Goal: Task Accomplishment & Management: Manage account settings

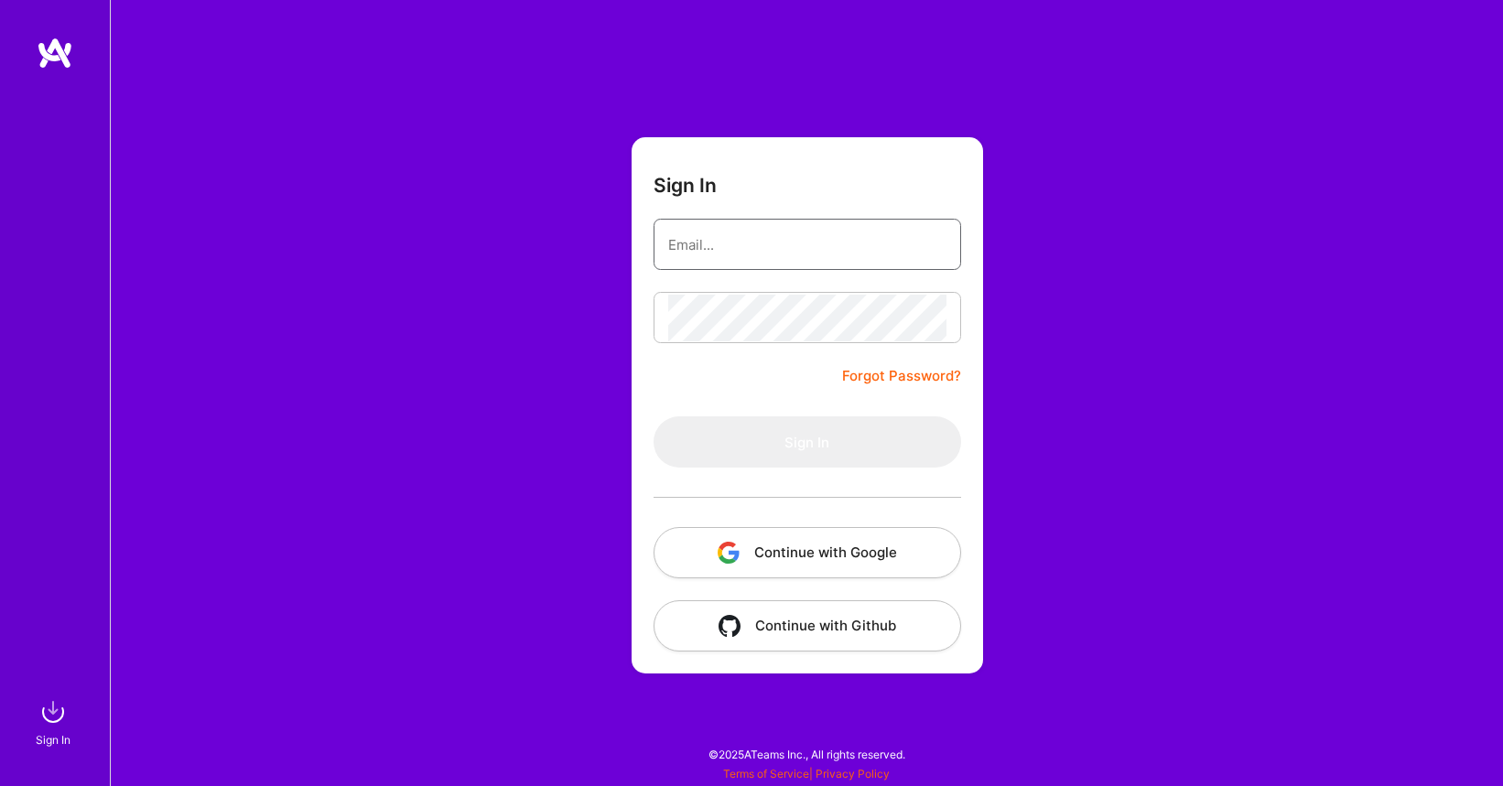
type input "jmgant"
click at [806, 442] on button "Sign In" at bounding box center [808, 442] width 308 height 51
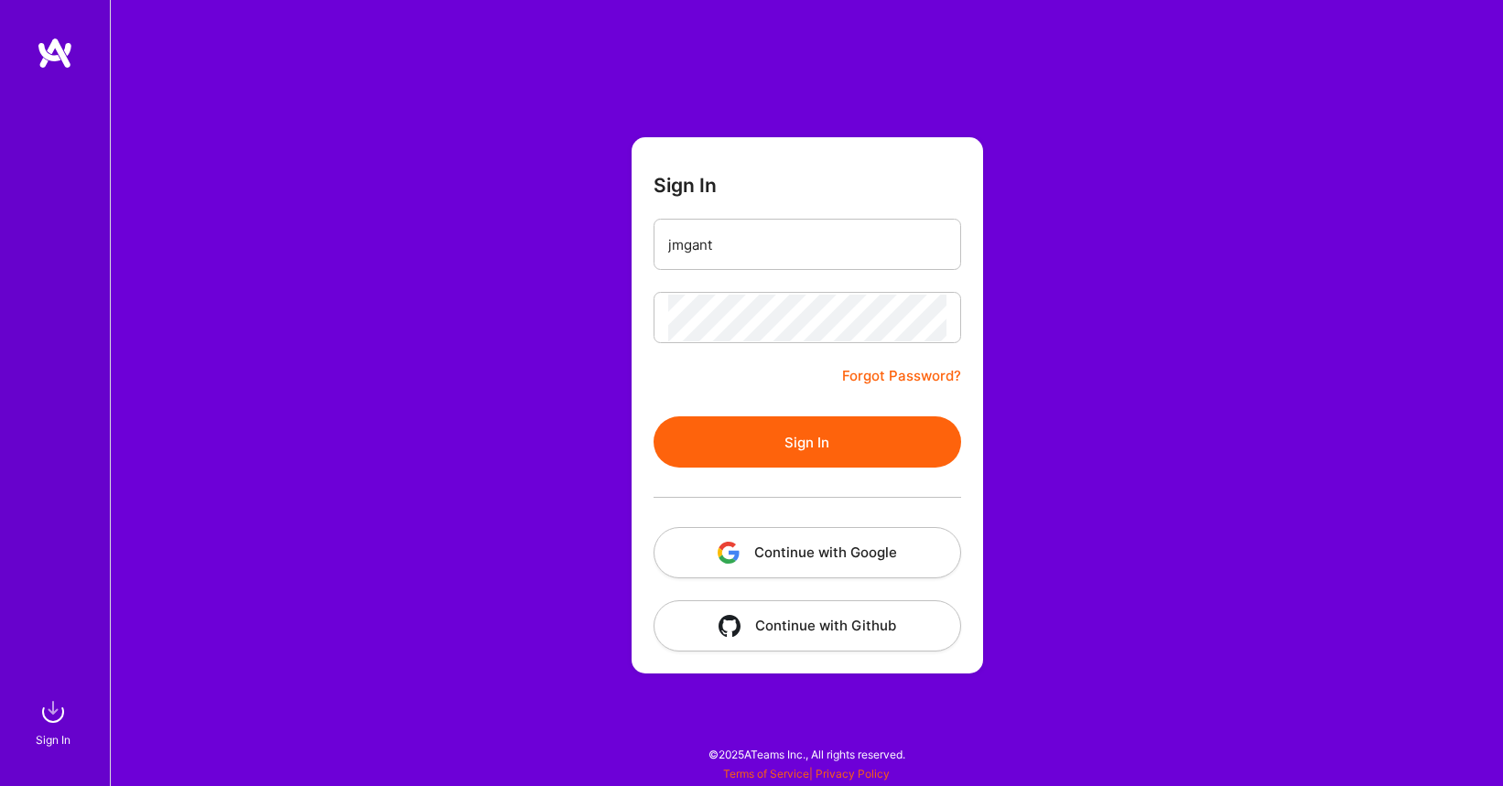
click at [889, 557] on button "Continue with Google" at bounding box center [808, 552] width 308 height 51
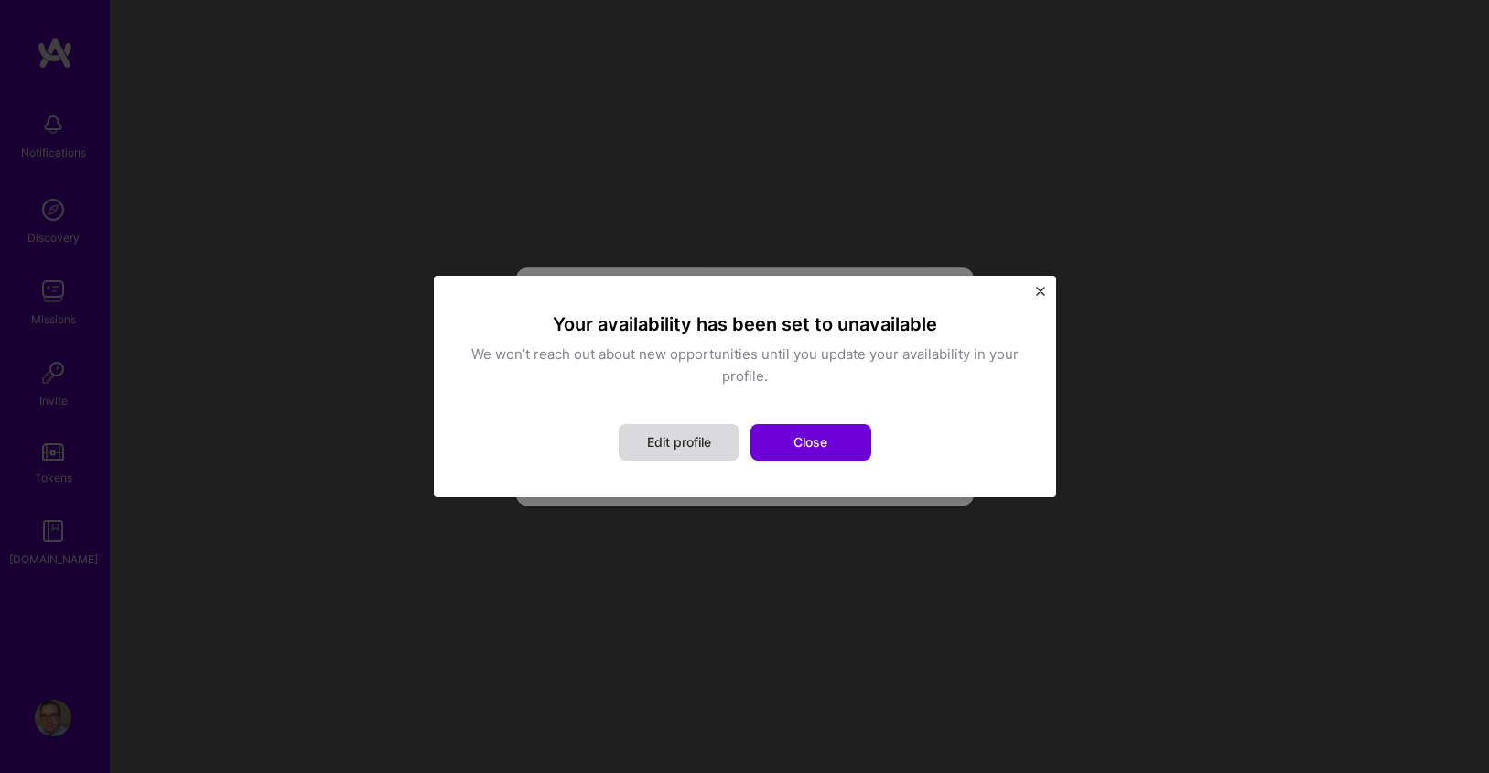
click at [689, 443] on button "Edit profile" at bounding box center [679, 442] width 121 height 37
select select "US"
select select "Not Available"
select select "1 Month"
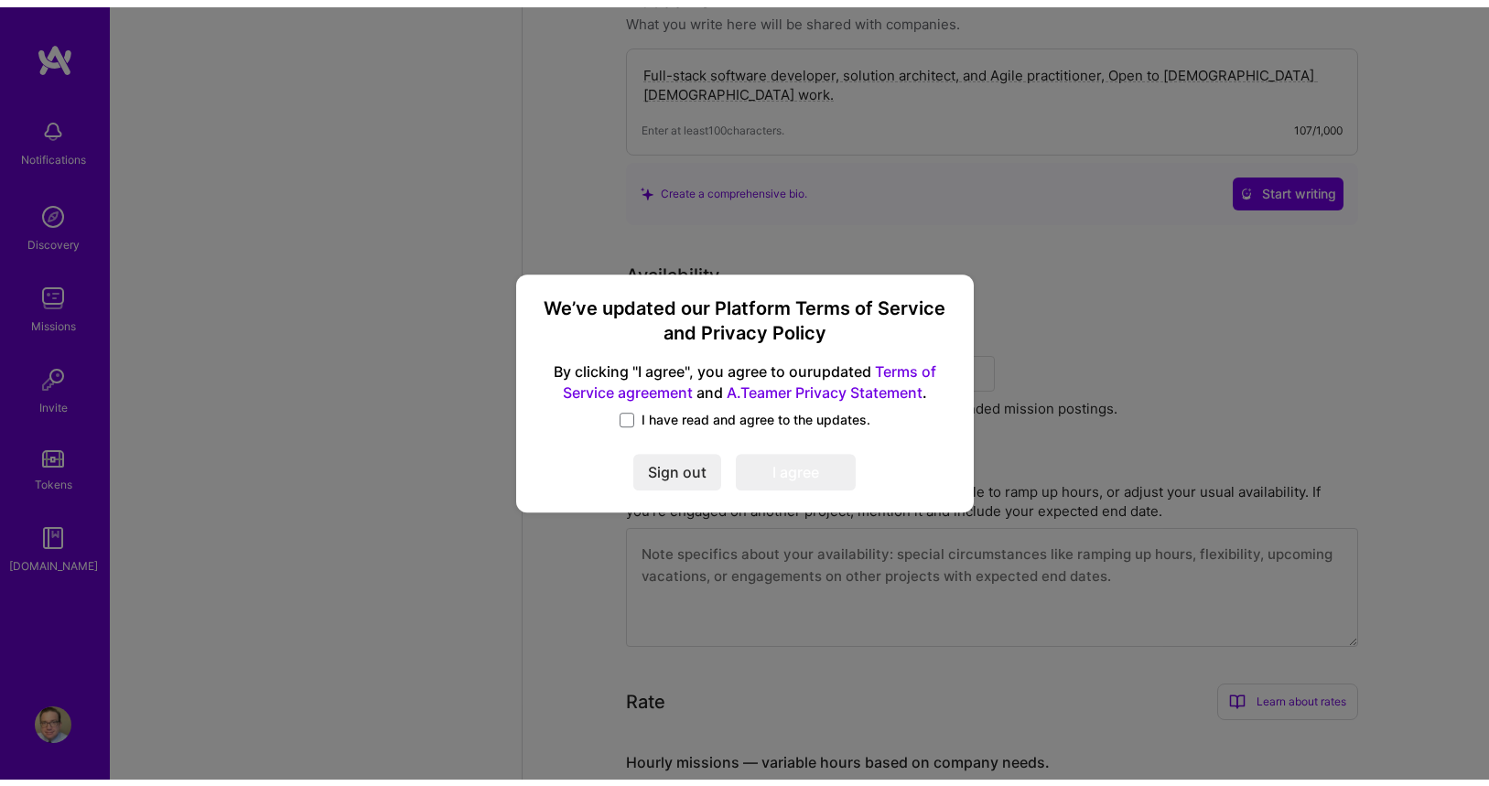
scroll to position [1481, 0]
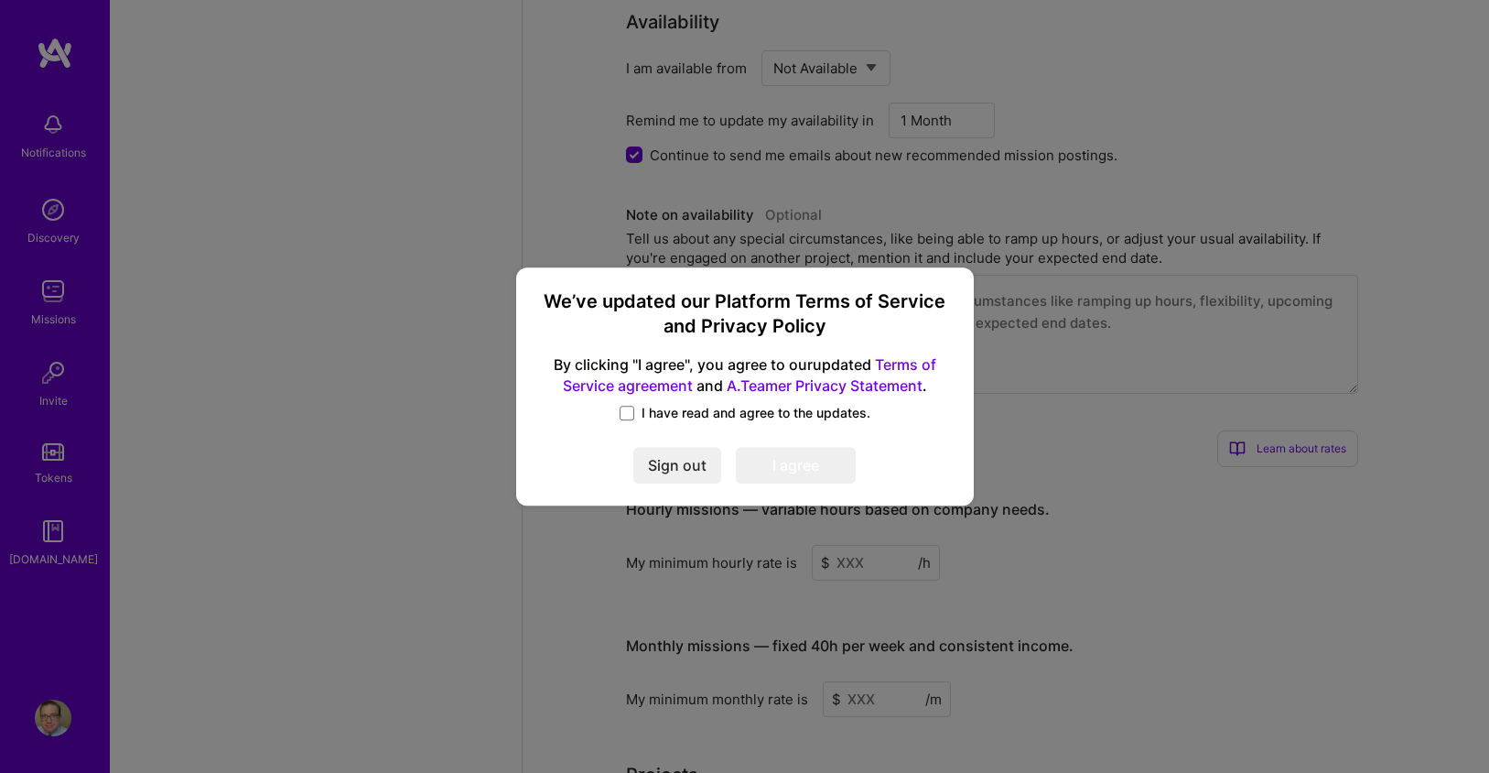
click at [678, 407] on span "I have read and agree to the updates." at bounding box center [756, 413] width 229 height 18
click at [0, 0] on input "I have read and agree to the updates." at bounding box center [0, 0] width 0 height 0
click at [808, 460] on button "I agree" at bounding box center [796, 465] width 120 height 37
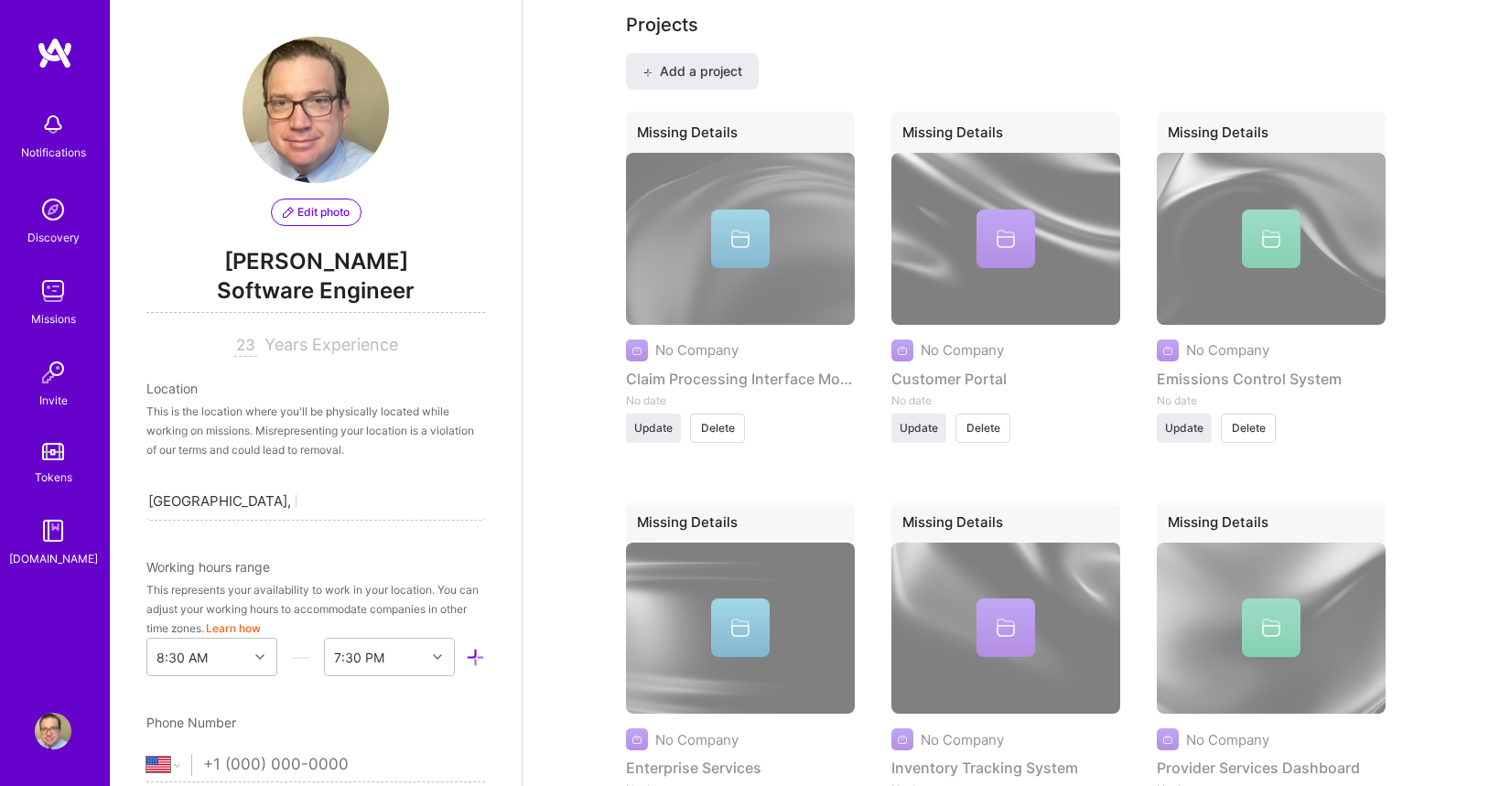
scroll to position [1412, 0]
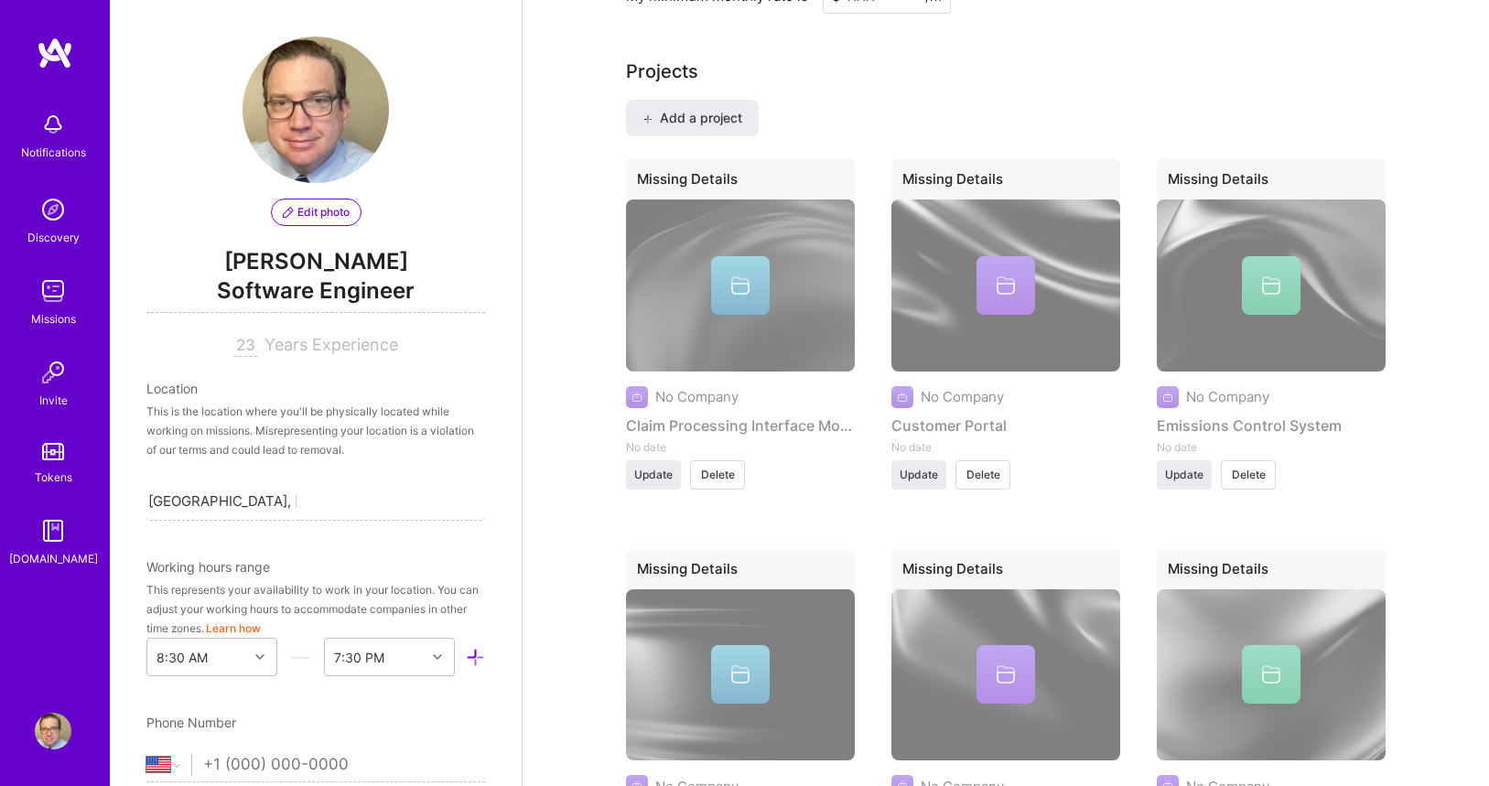
click at [58, 720] on img at bounding box center [53, 731] width 37 height 37
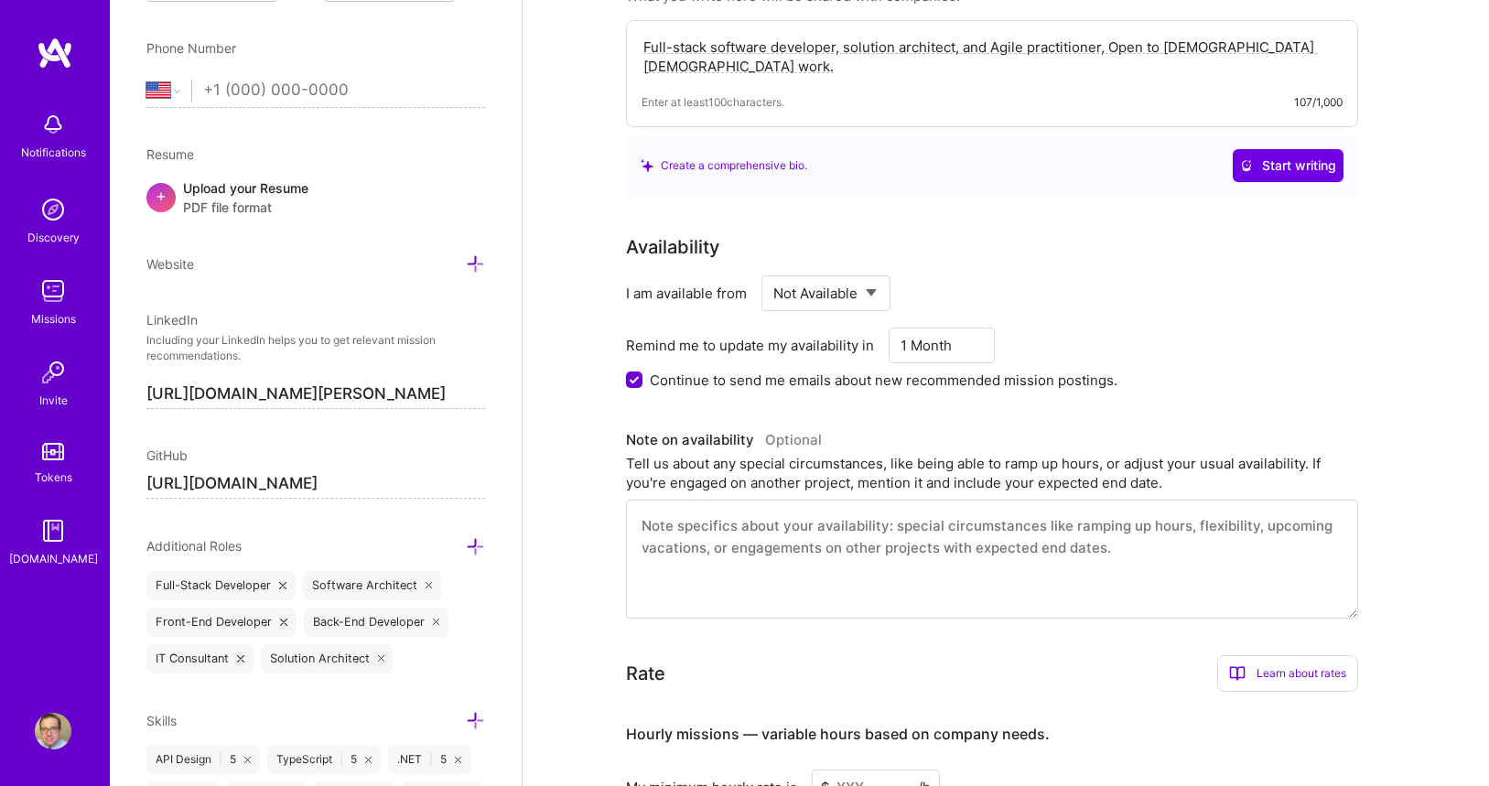
scroll to position [460, 0]
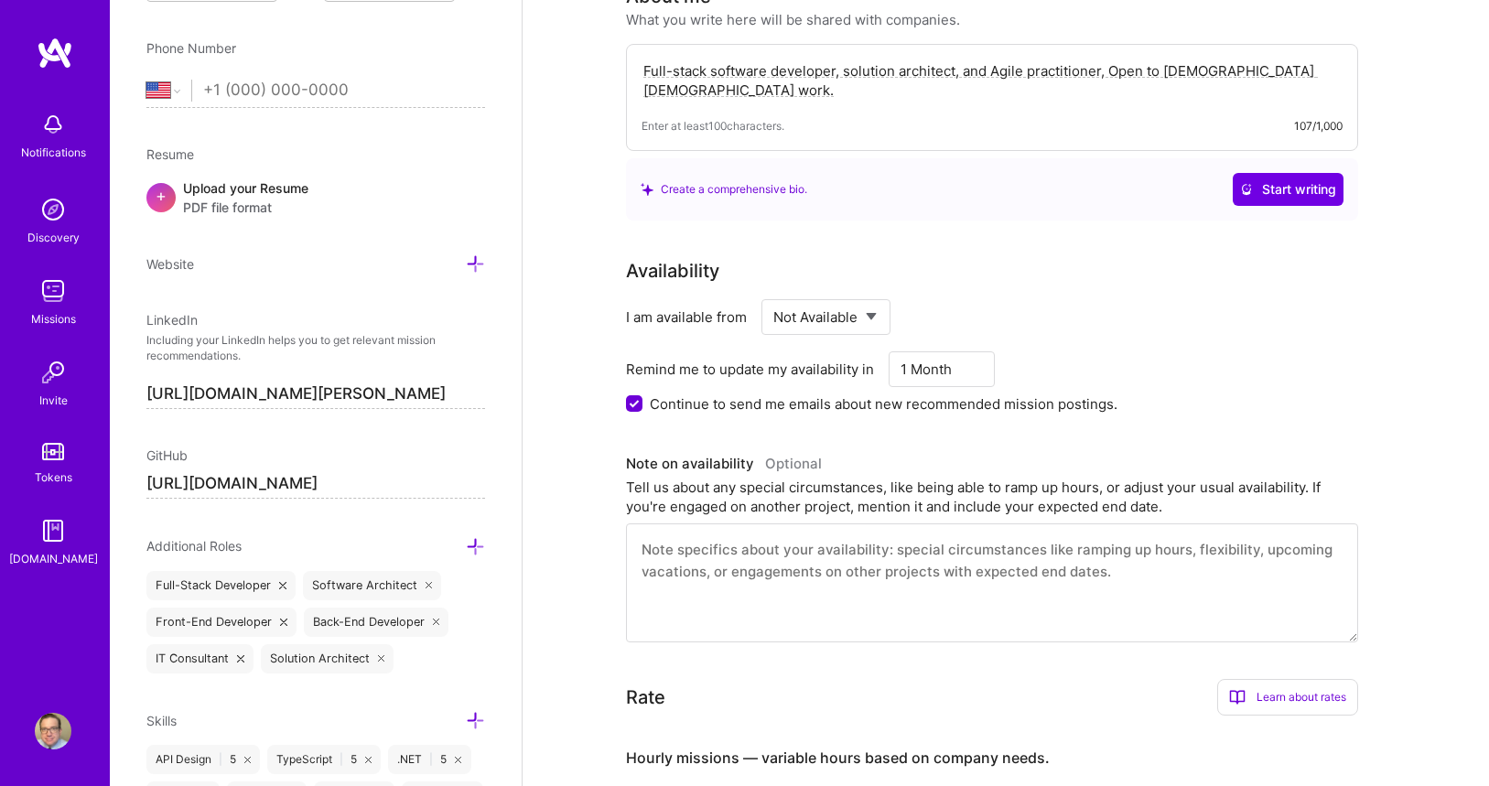
select select "Future Date"
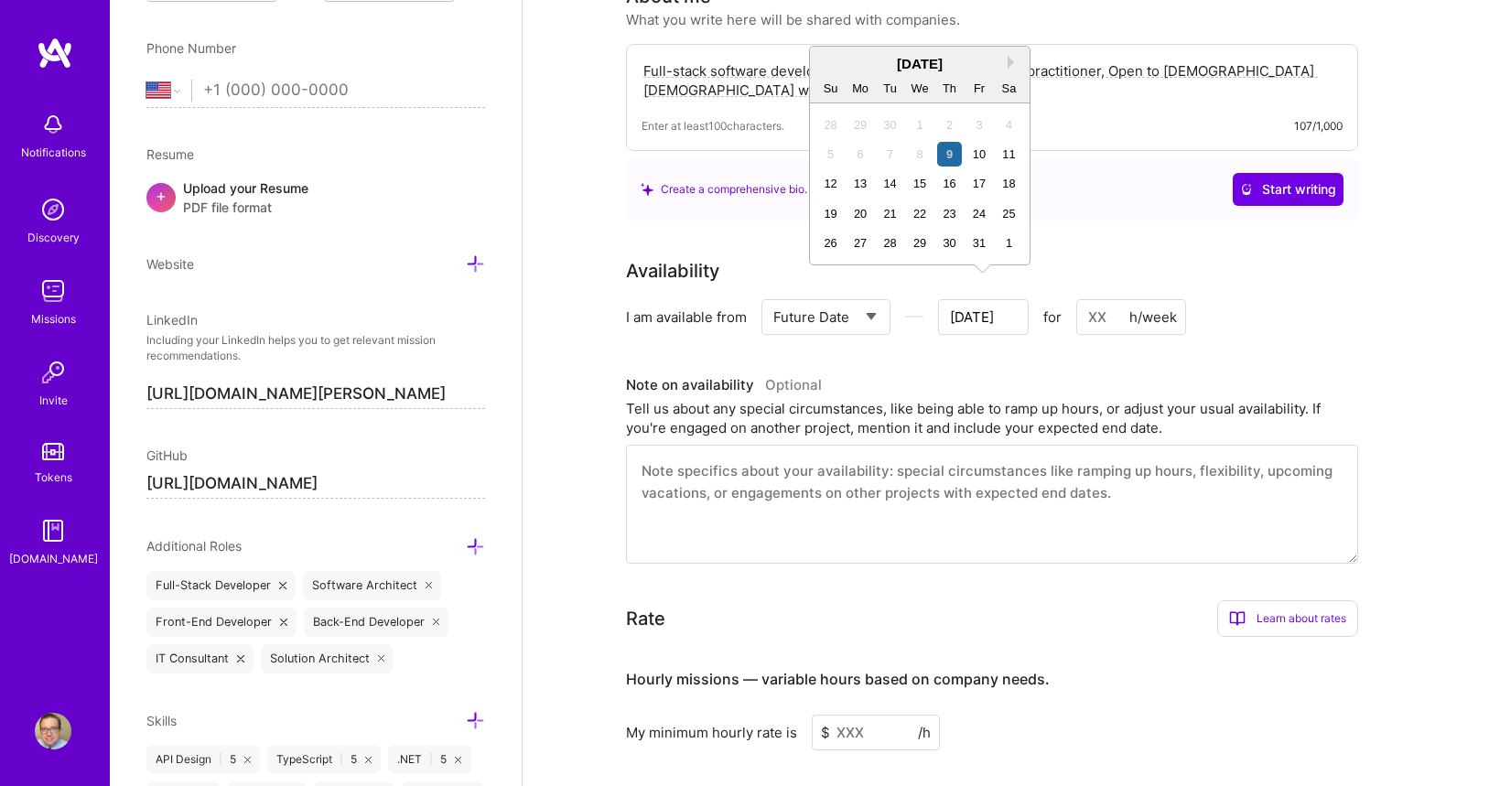
click at [1012, 299] on input "[DATE]" at bounding box center [983, 317] width 91 height 36
click at [1008, 60] on div "Next Month [DATE] Su Mo Tu We Th Fr Sa 28 29 30 1 2 3 4 5 6 7 8 9 10 11 12 13 1…" at bounding box center [920, 156] width 222 height 220
click at [1009, 59] on button "Next Month" at bounding box center [1014, 62] width 13 height 13
click at [826, 179] on div "9" at bounding box center [830, 183] width 25 height 25
type input "[DATE]"
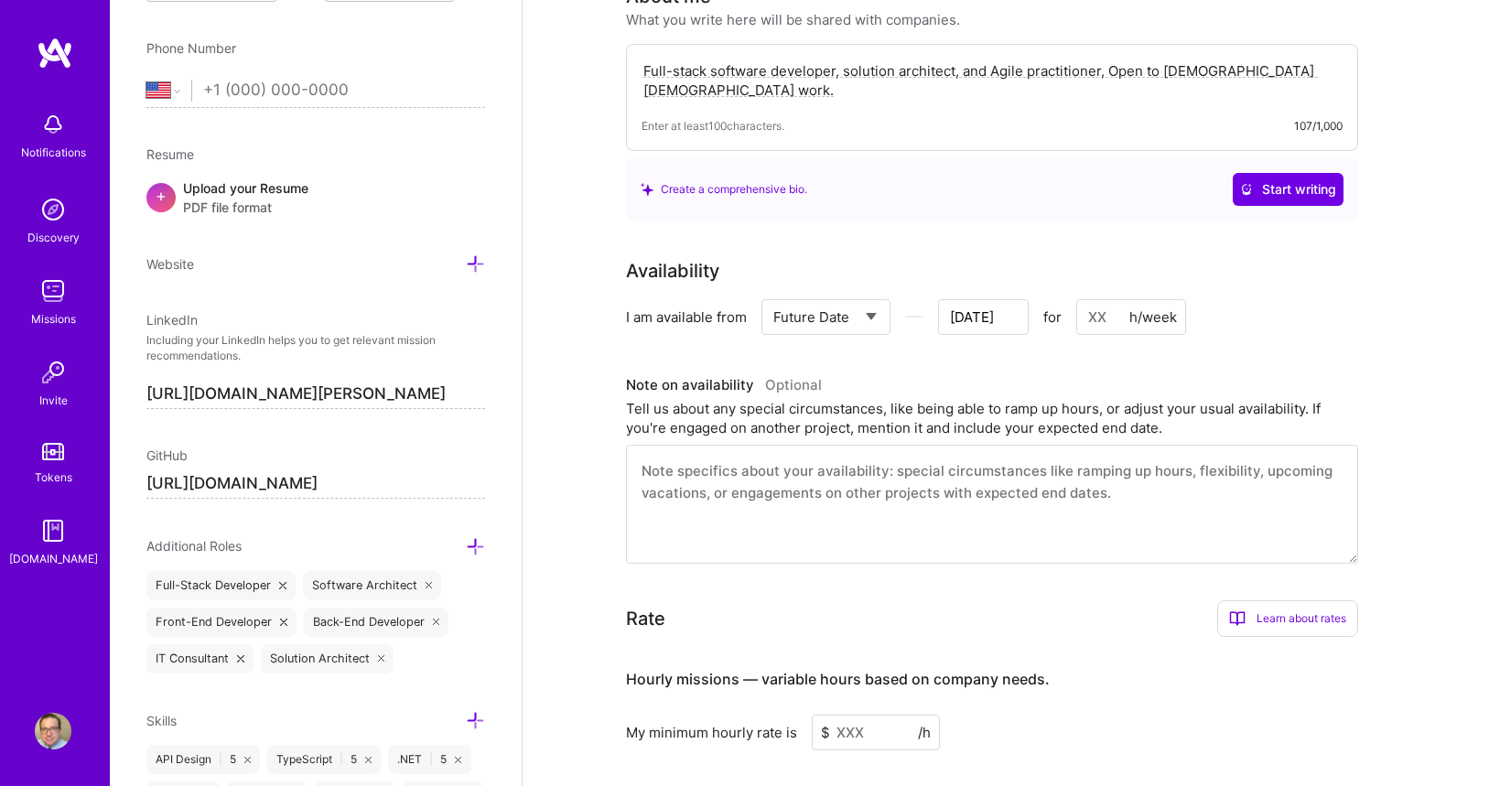
click at [1104, 299] on input at bounding box center [1132, 317] width 110 height 36
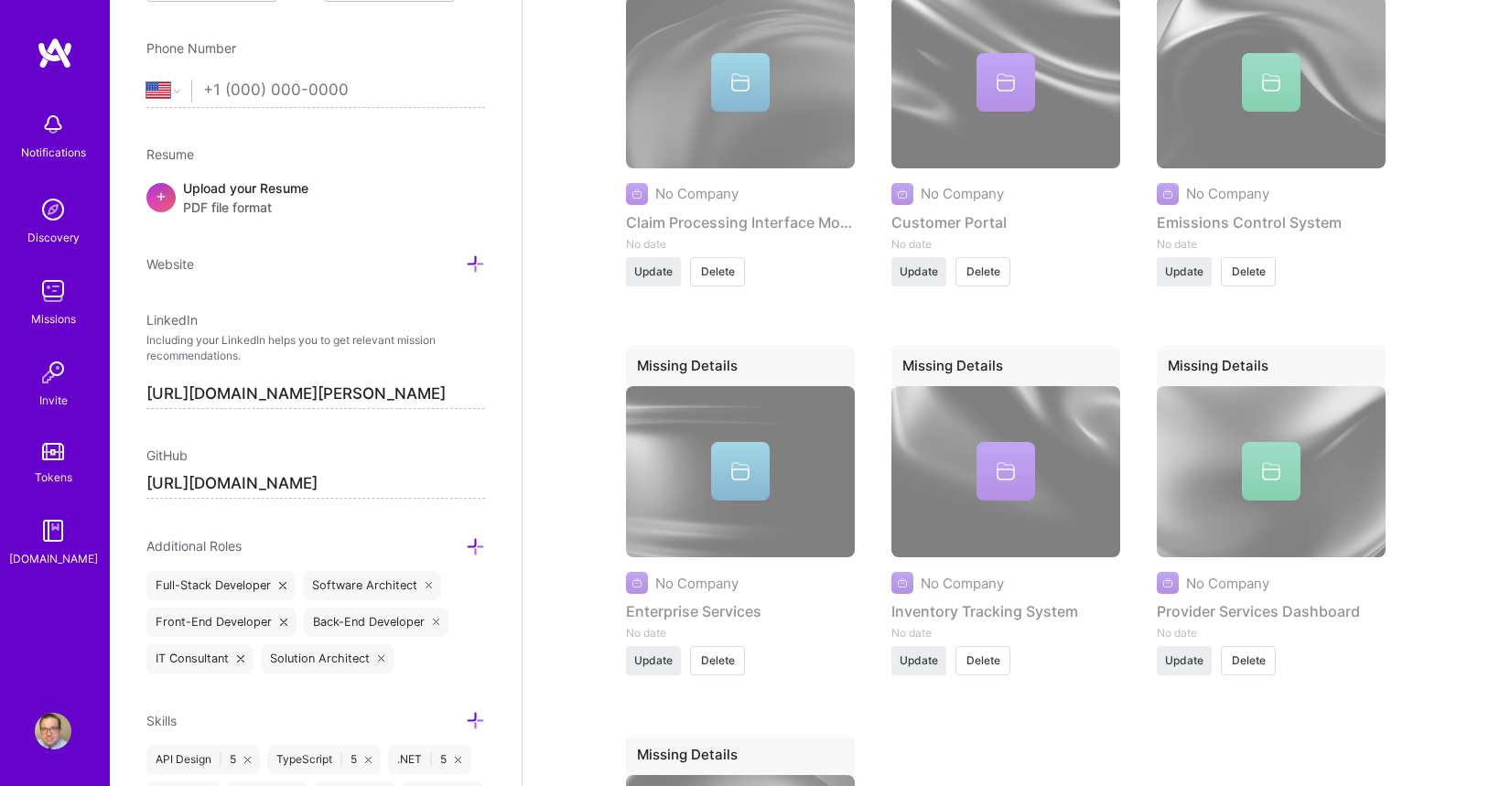
scroll to position [0, 0]
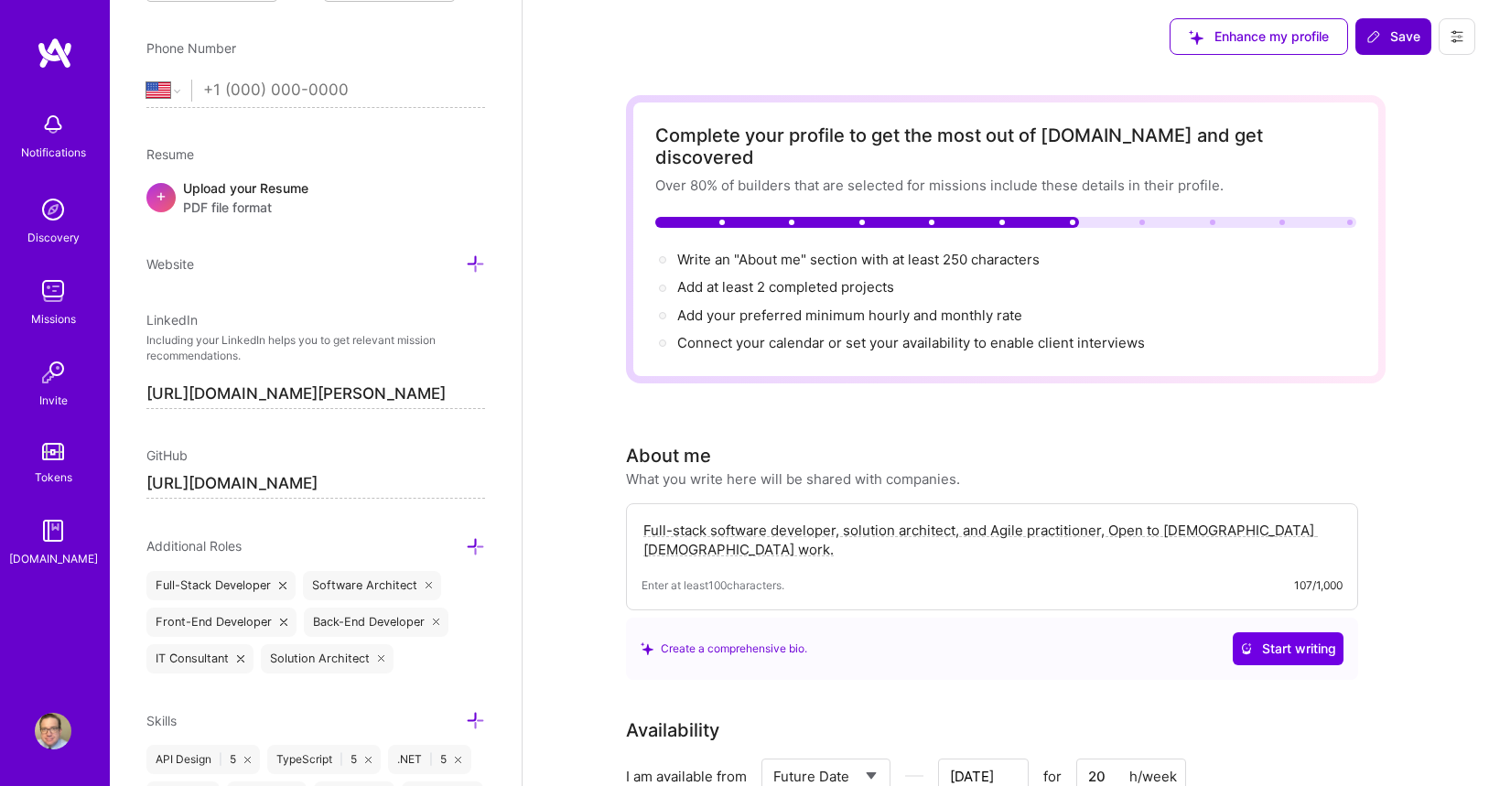
type input "20"
click at [1391, 35] on span "Save" at bounding box center [1394, 36] width 54 height 18
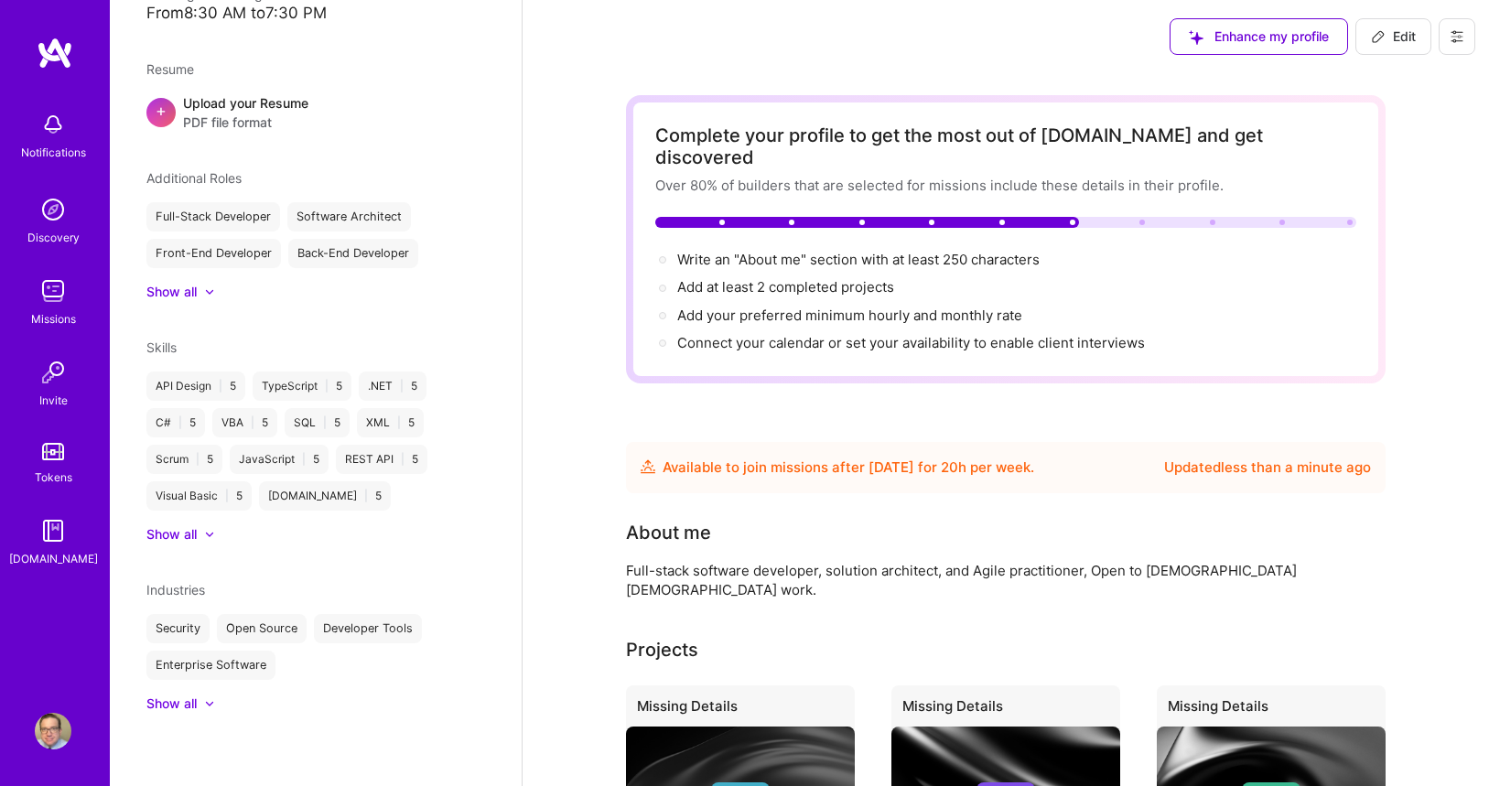
scroll to position [442, 0]
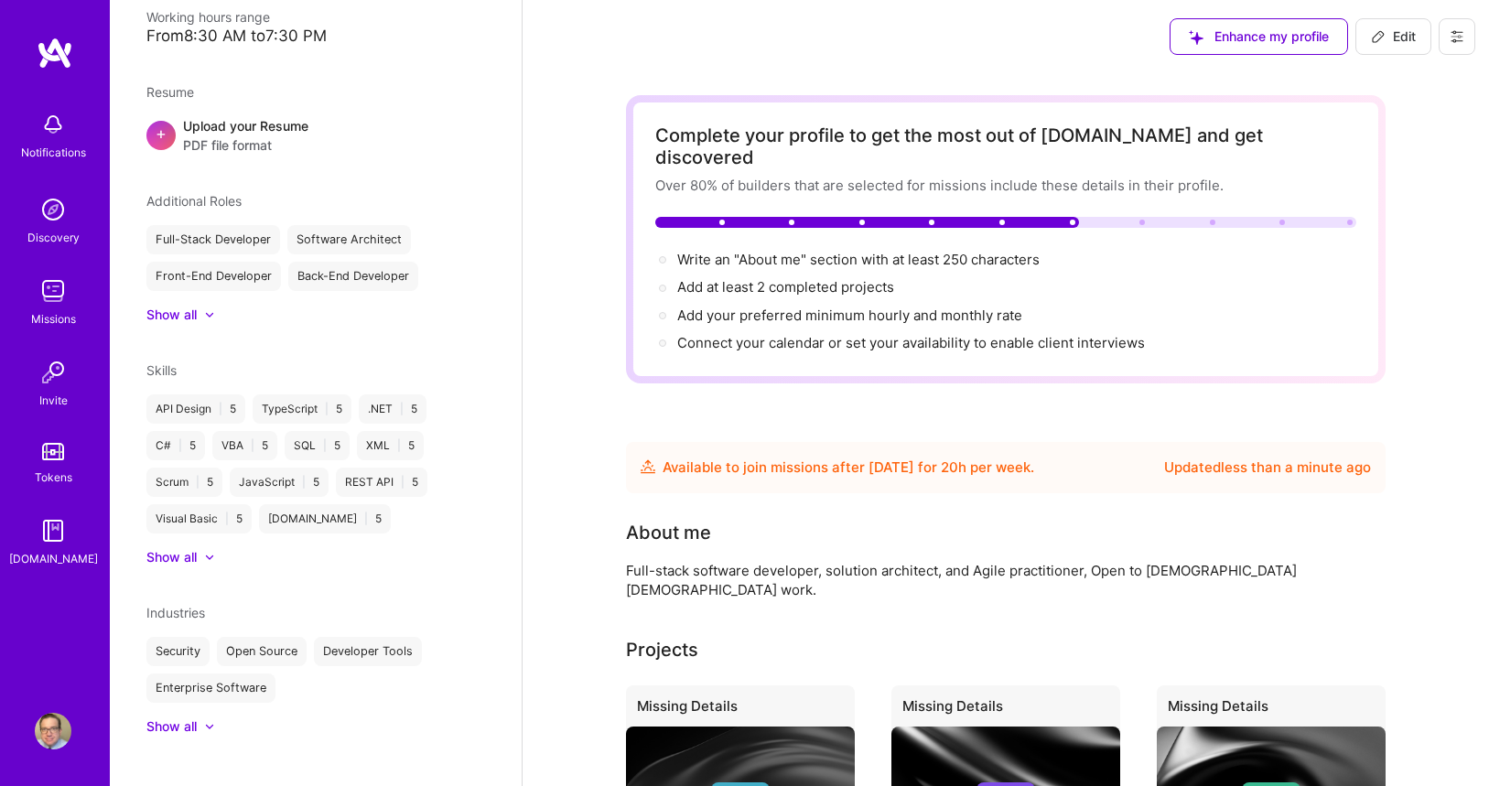
click at [60, 295] on img at bounding box center [53, 291] width 37 height 37
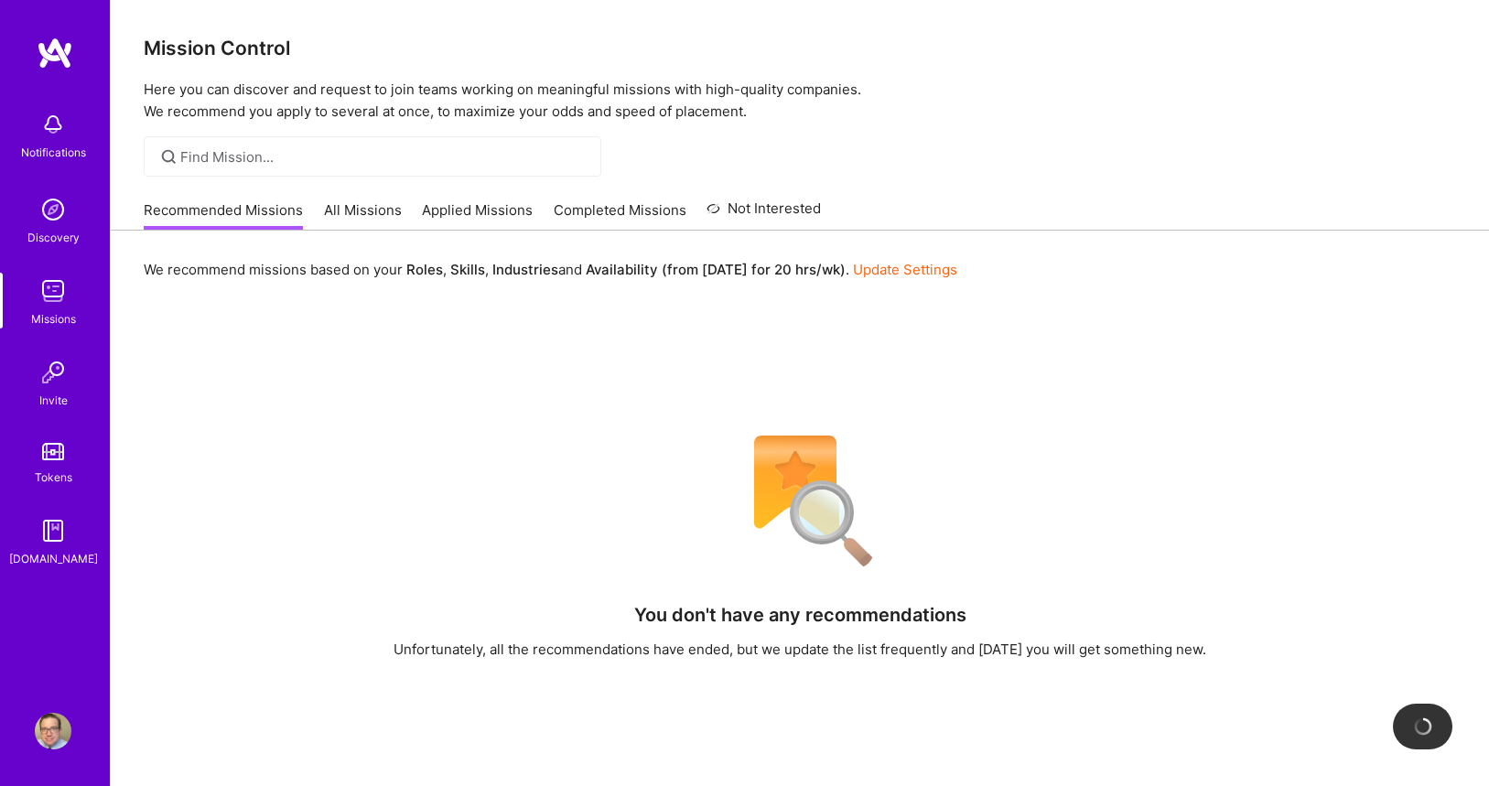
click at [377, 215] on link "All Missions" at bounding box center [363, 215] width 78 height 30
